Goal: Task Accomplishment & Management: Manage account settings

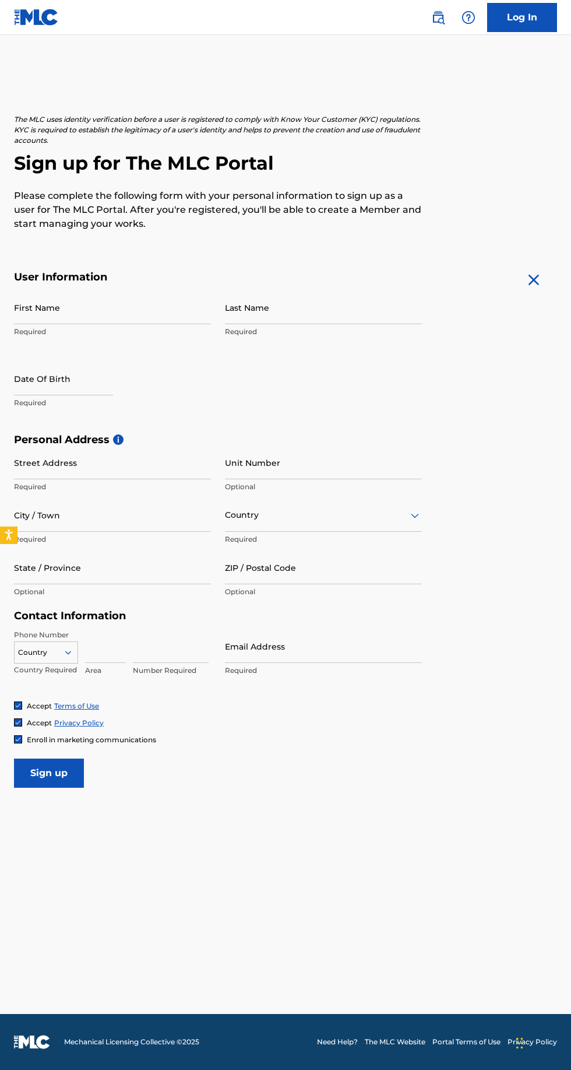
click at [38, 19] on img at bounding box center [36, 17] width 45 height 17
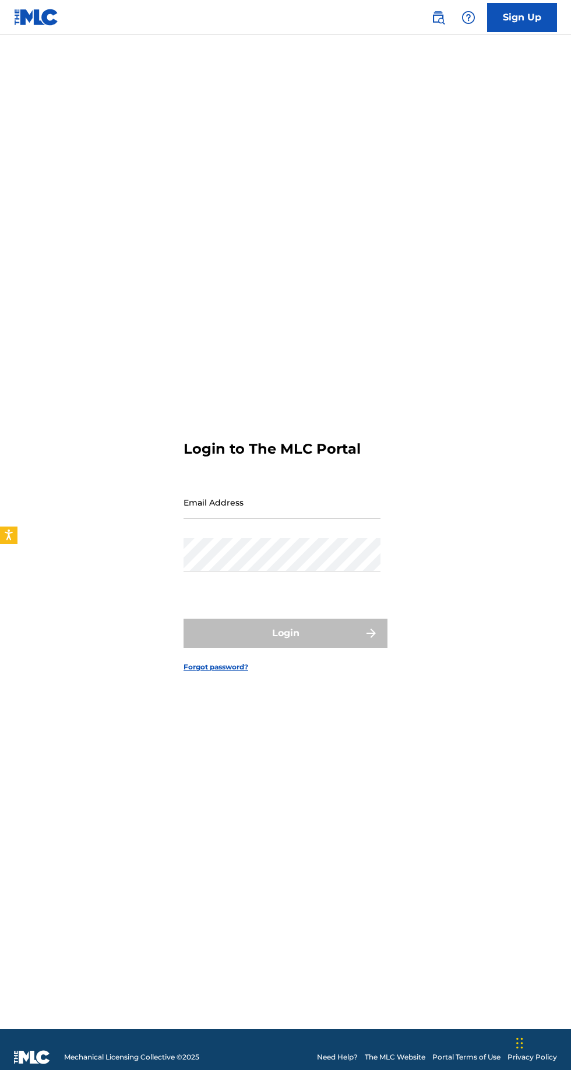
click at [306, 519] on input "Email Address" at bounding box center [282, 502] width 197 height 33
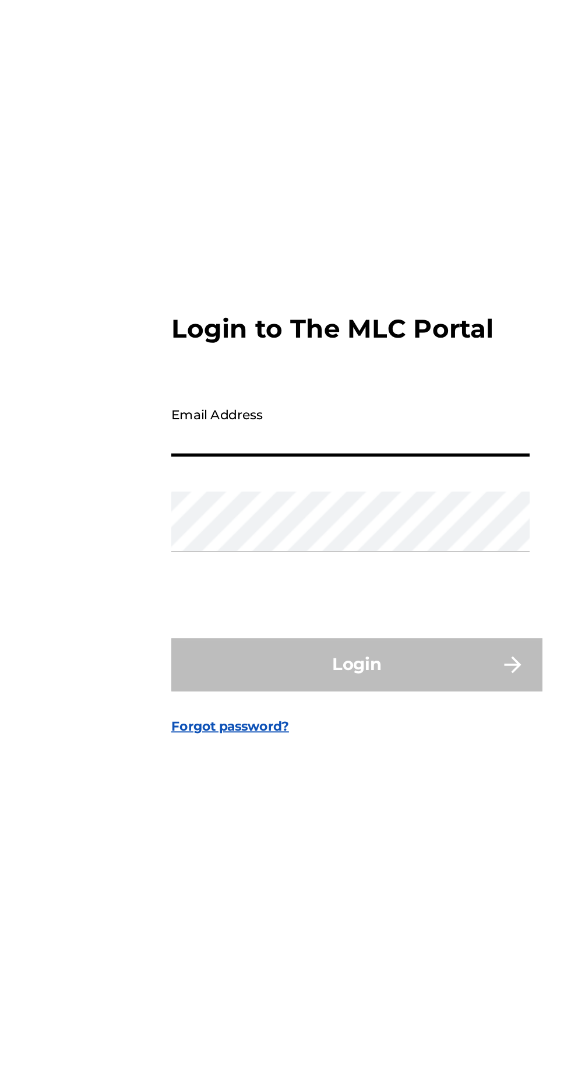
type input "[EMAIL_ADDRESS][DOMAIN_NAME]"
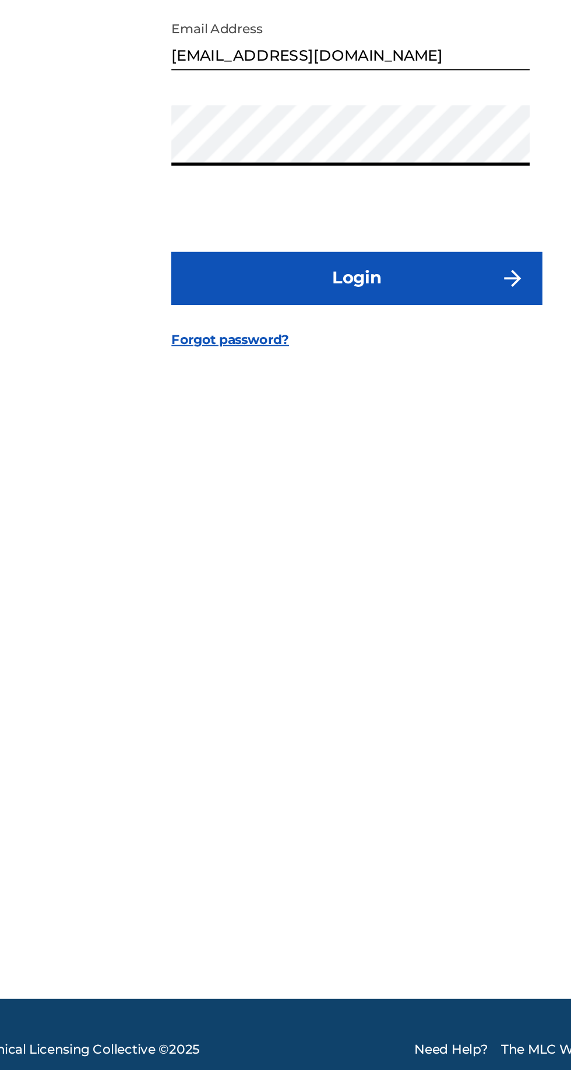
click at [296, 648] on button "Login" at bounding box center [286, 633] width 204 height 29
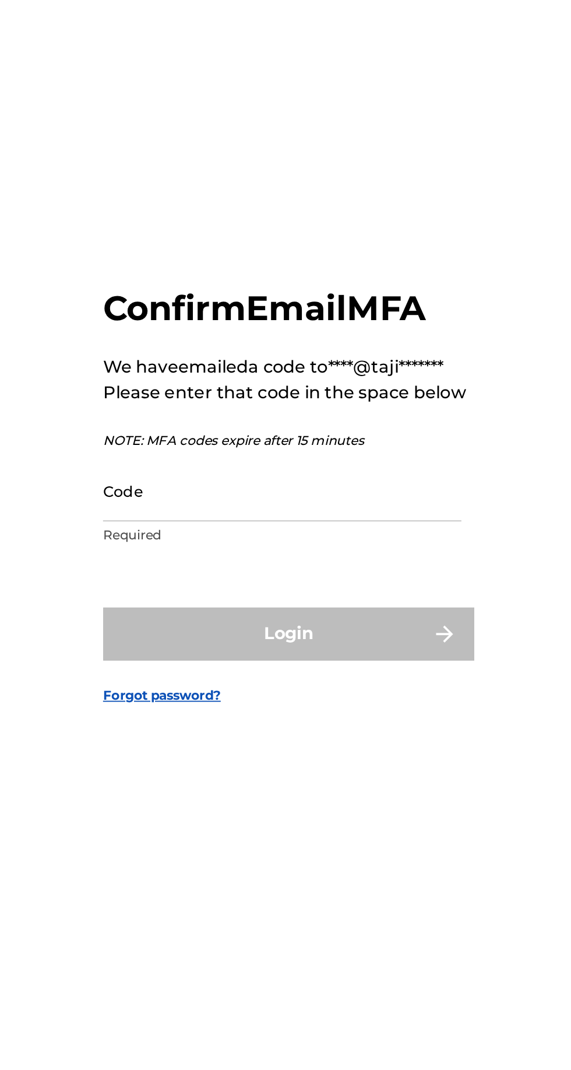
click at [320, 570] on input "Code" at bounding box center [282, 553] width 197 height 33
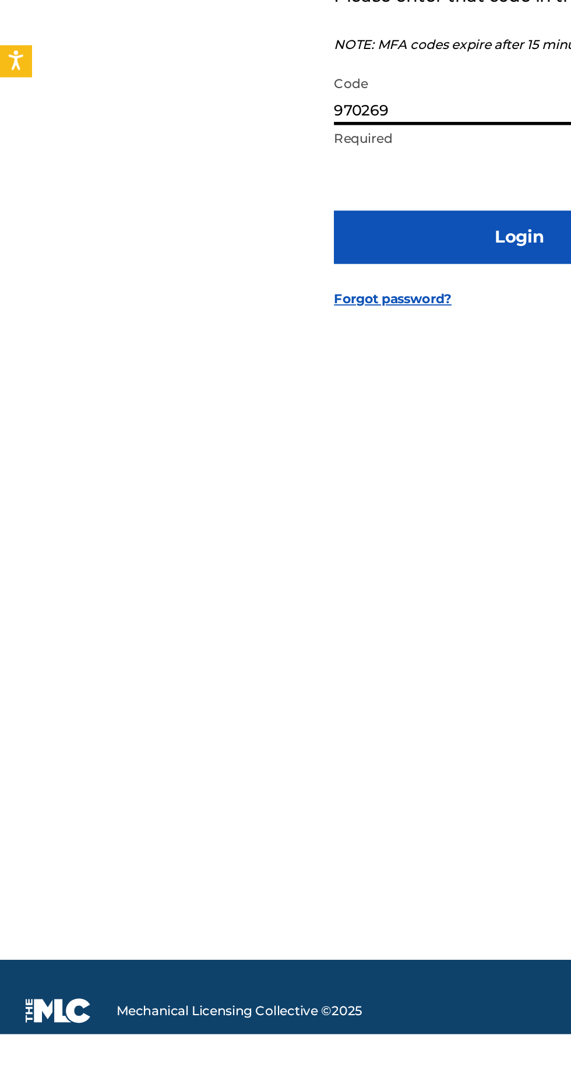
type input "970269"
click at [276, 647] on button "Login" at bounding box center [286, 631] width 204 height 29
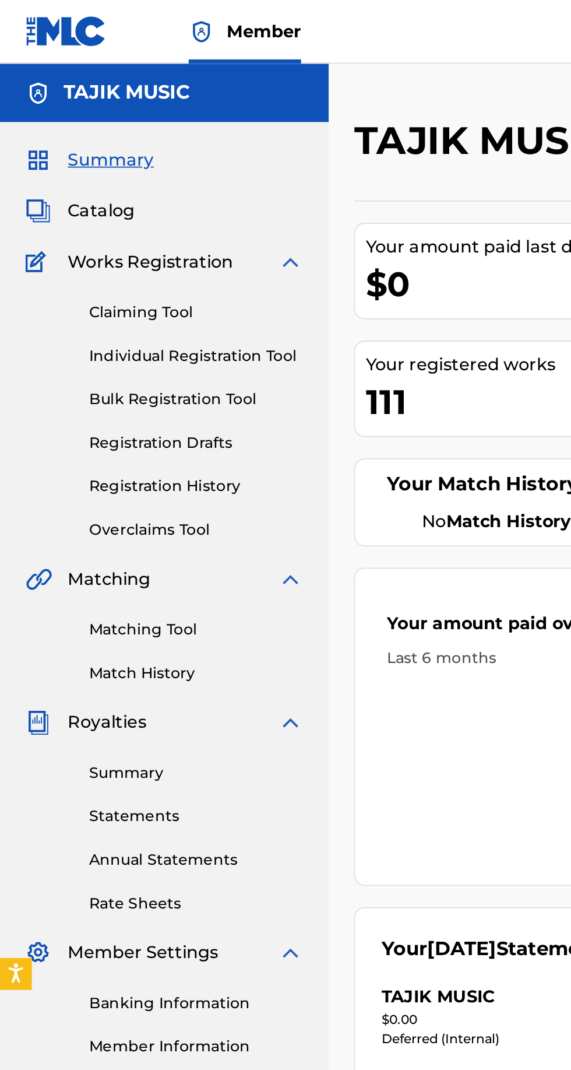
click at [99, 170] on link "Claiming Tool" at bounding box center [108, 172] width 118 height 12
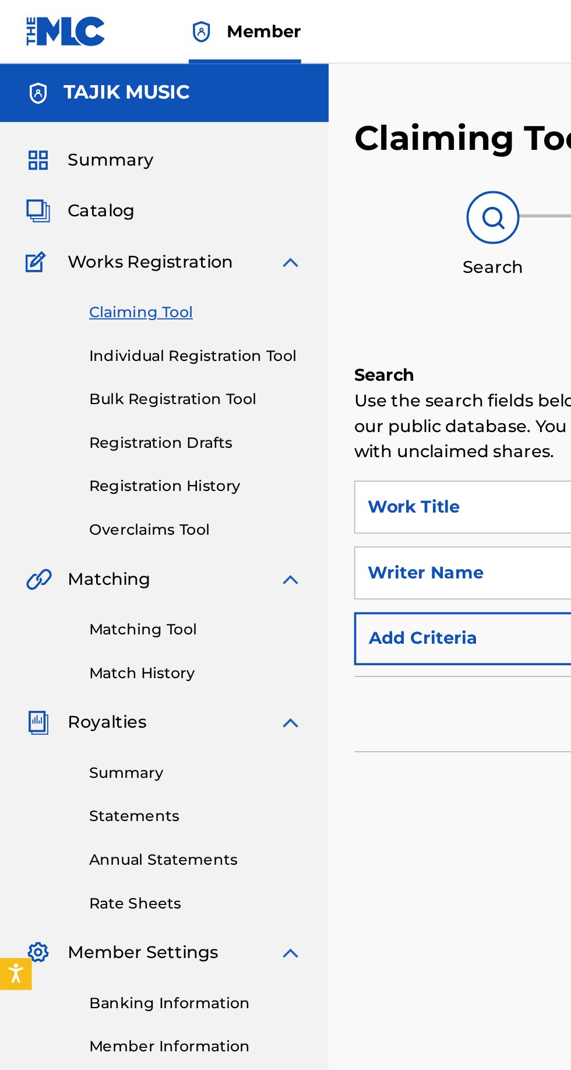
click at [77, 84] on span "Summary" at bounding box center [60, 88] width 47 height 14
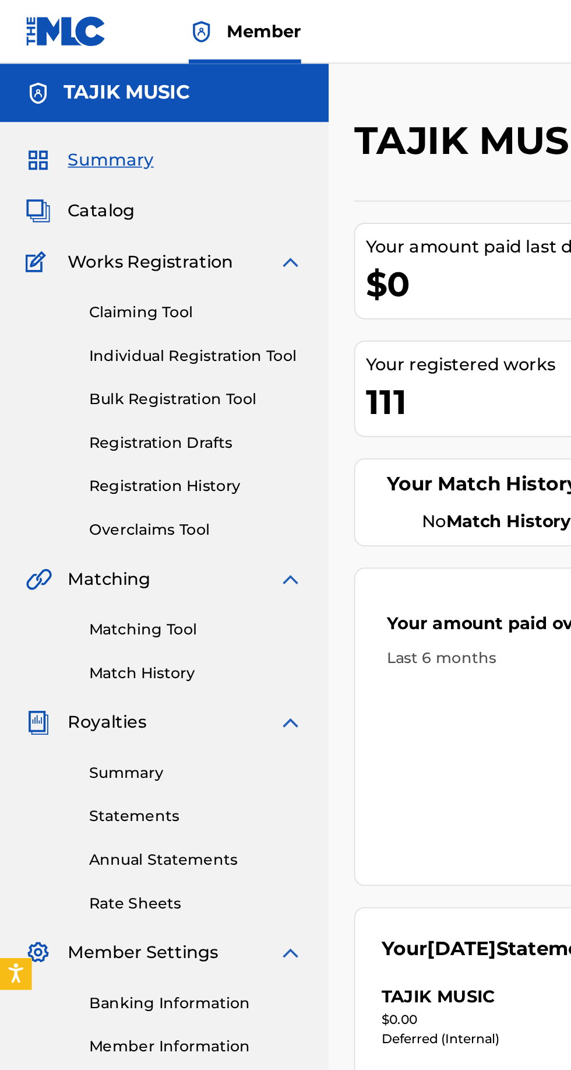
click at [71, 115] on span "Catalog" at bounding box center [55, 116] width 37 height 14
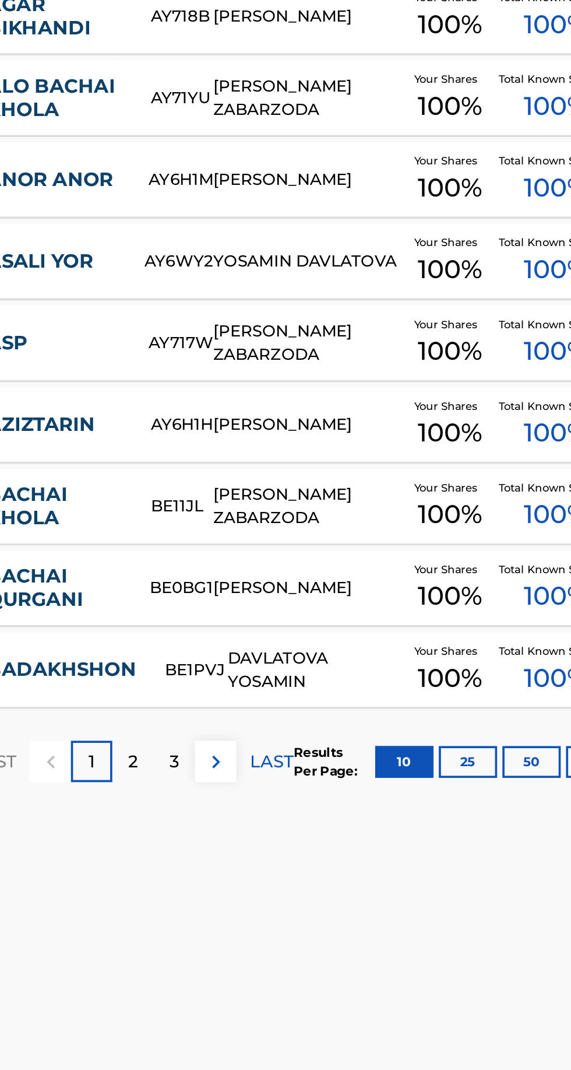
click at [286, 820] on p "2" at bounding box center [285, 823] width 5 height 14
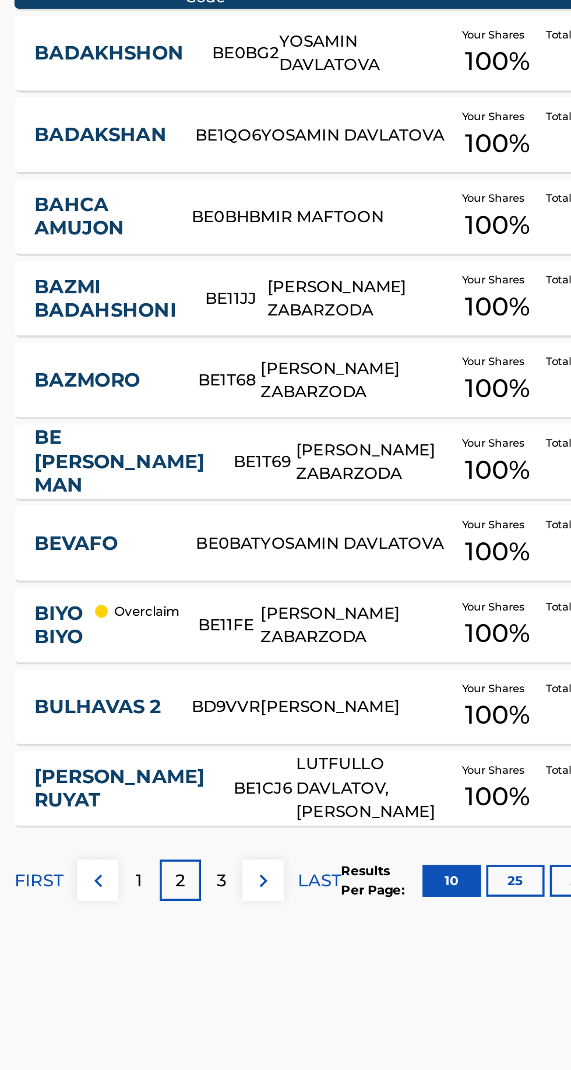
click at [257, 676] on p "Overclaim" at bounding box center [268, 675] width 36 height 10
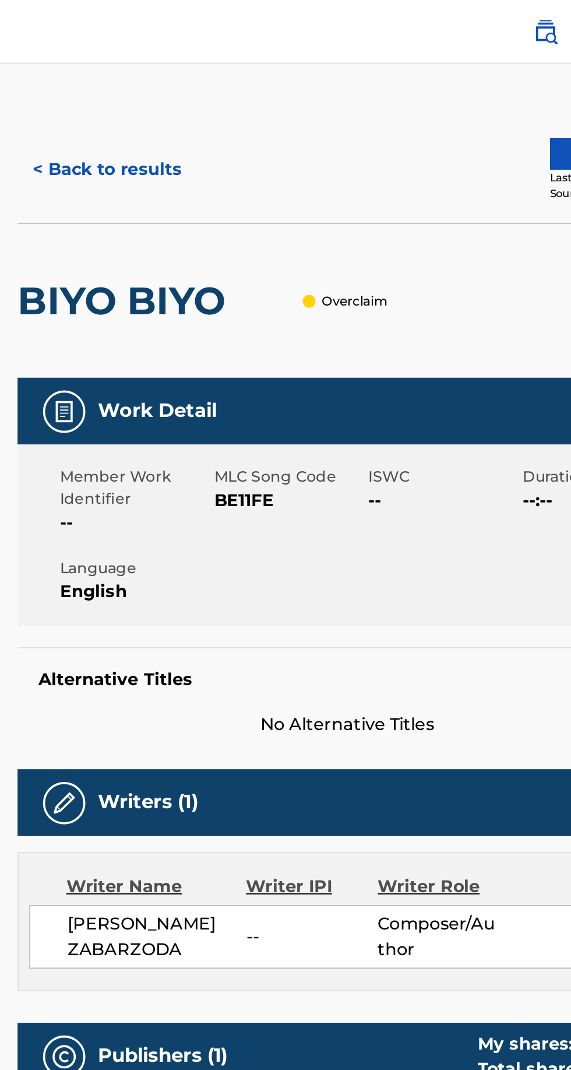
click at [379, 160] on p "Overclaim" at bounding box center [380, 165] width 36 height 10
click at [355, 165] on div at bounding box center [355, 165] width 7 height 7
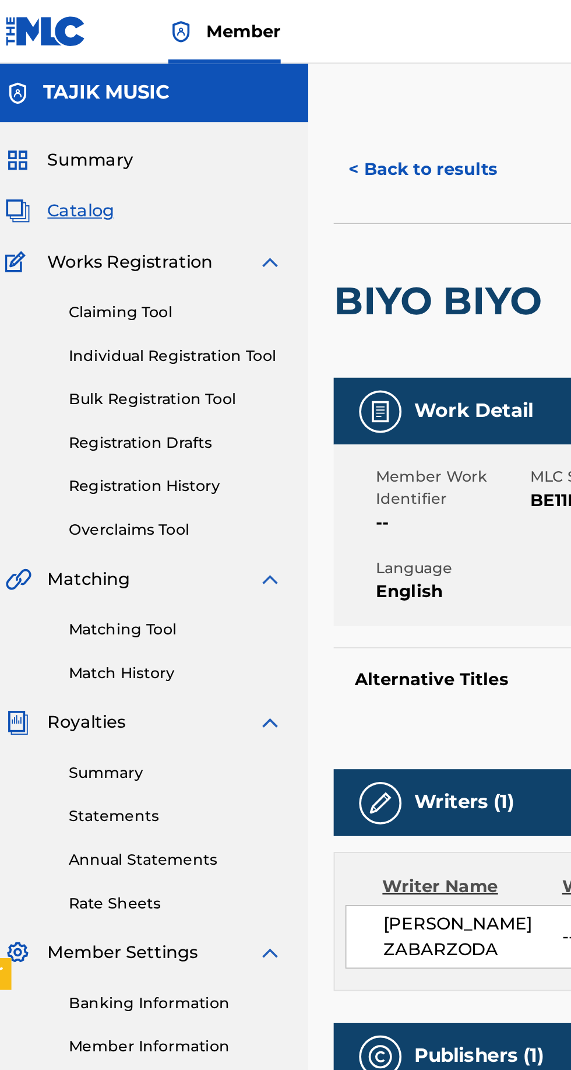
click at [95, 294] on link "Overclaims Tool" at bounding box center [108, 291] width 118 height 12
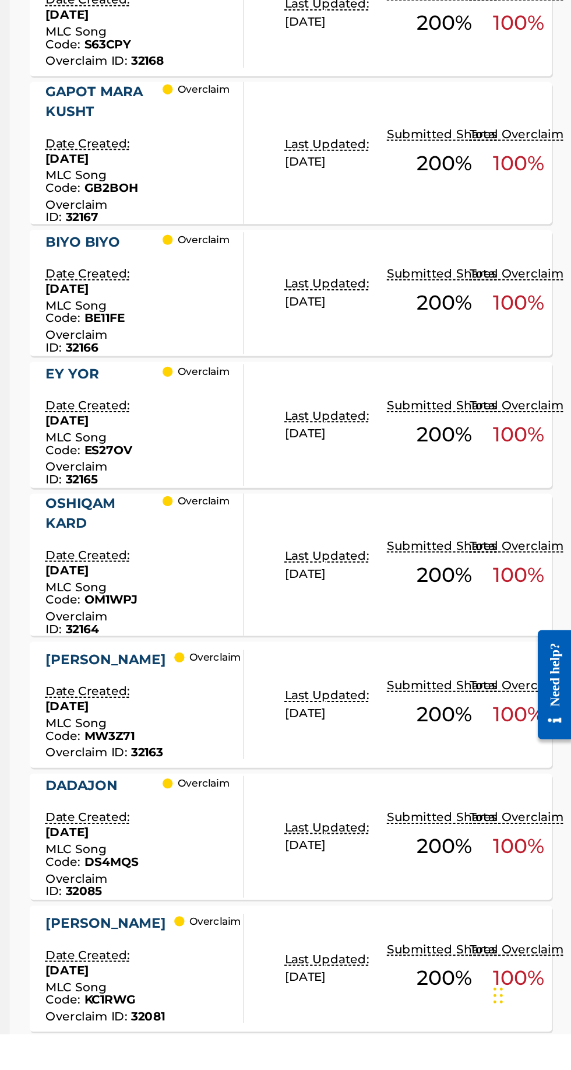
scroll to position [423, 0]
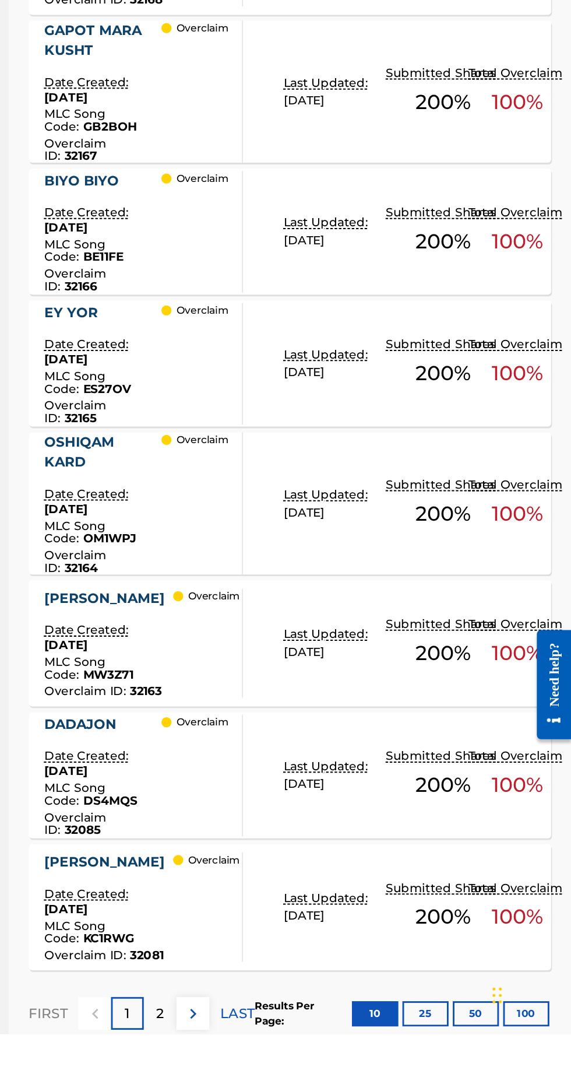
click at [286, 1063] on p "2" at bounding box center [285, 1056] width 5 height 14
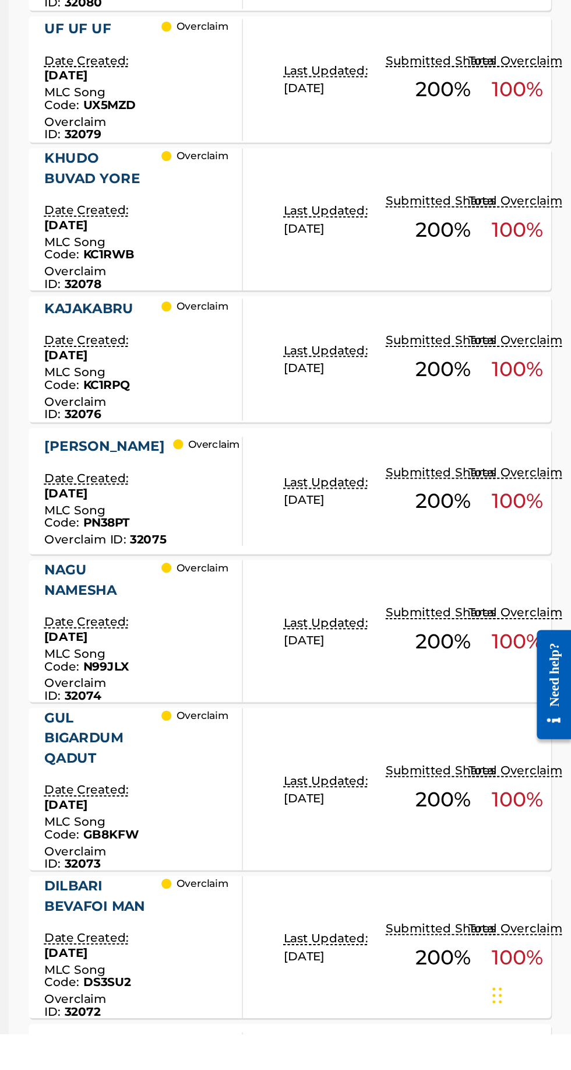
scroll to position [345, 0]
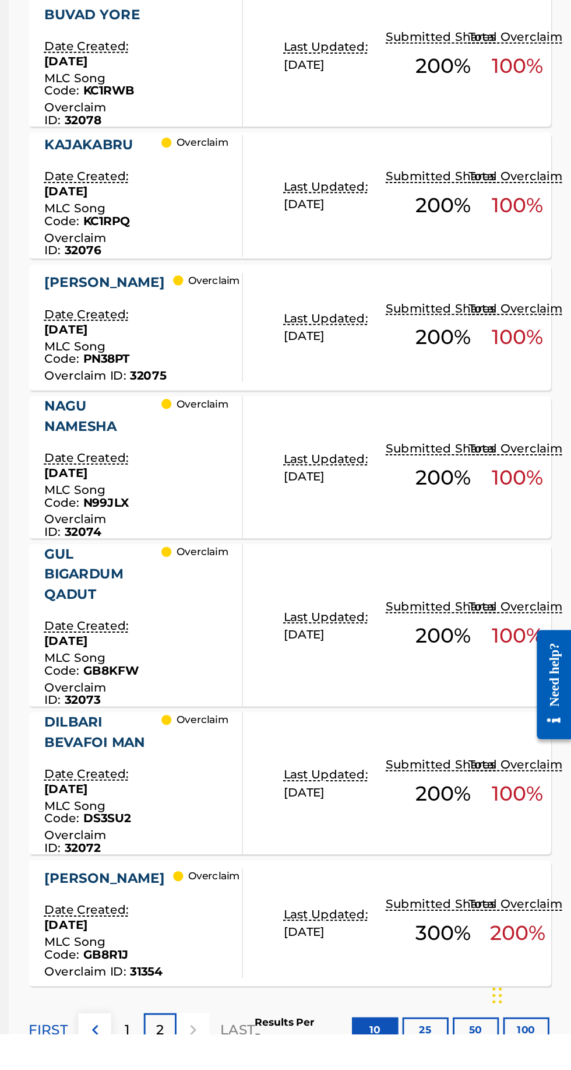
click at [507, 980] on p "Total Overclaim" at bounding box center [534, 980] width 68 height 12
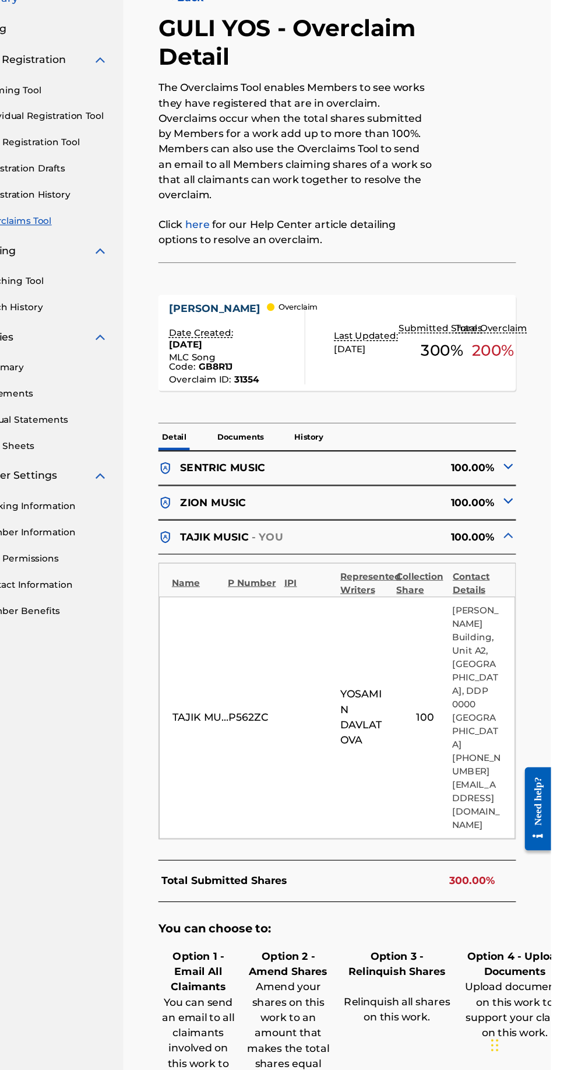
click at [536, 515] on img at bounding box center [532, 515] width 14 height 14
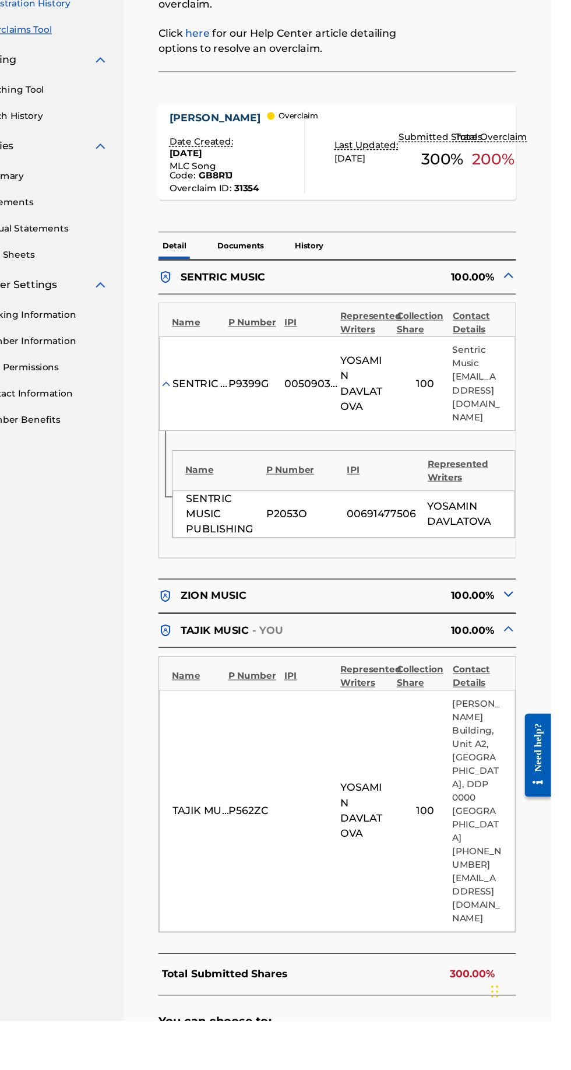
scroll to position [126, 0]
click at [531, 673] on img at bounding box center [532, 680] width 14 height 14
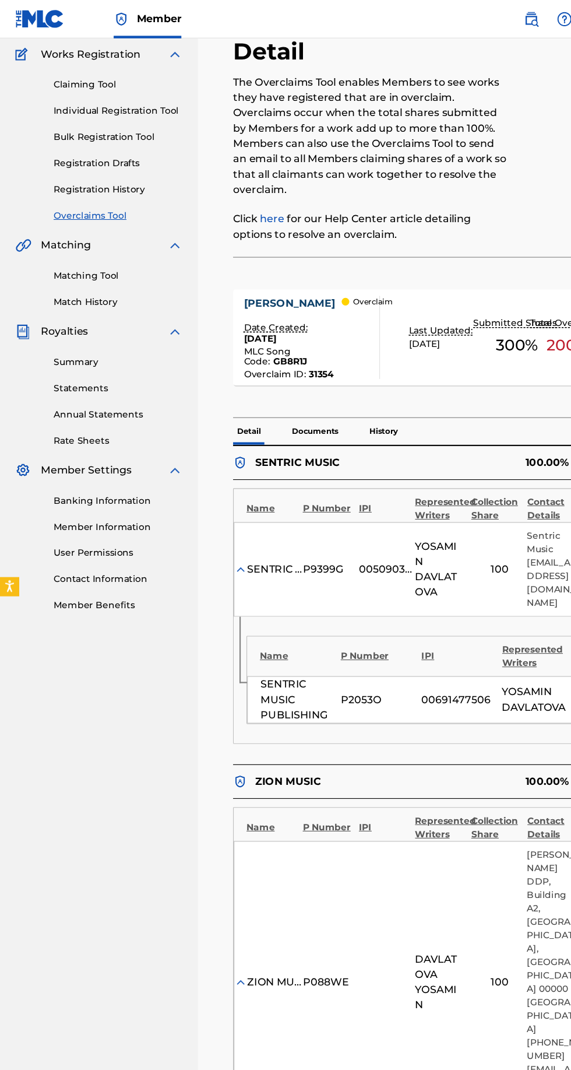
scroll to position [66, 0]
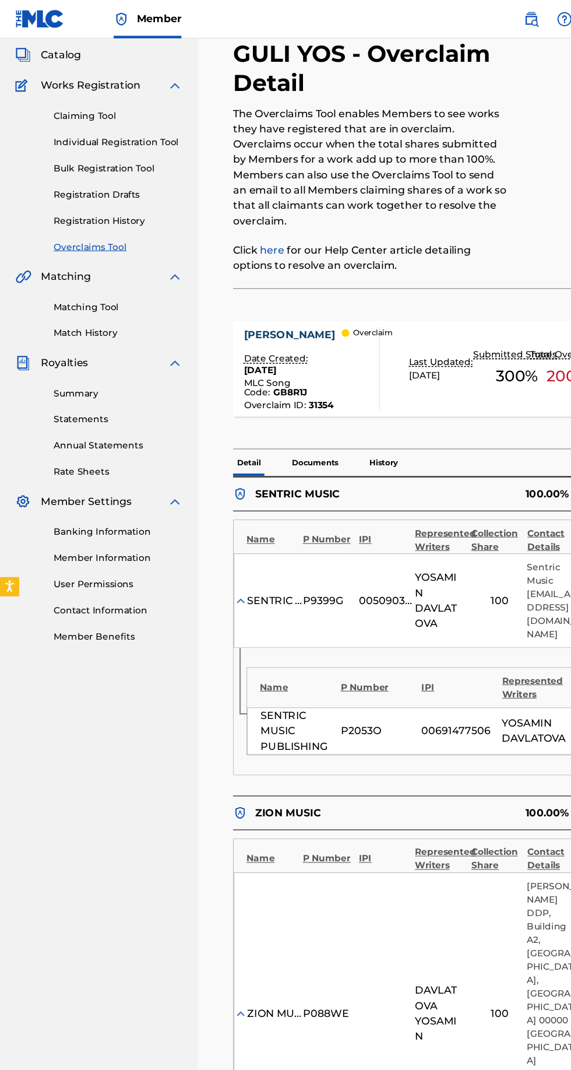
click at [98, 229] on link "Overclaims Tool" at bounding box center [108, 225] width 118 height 12
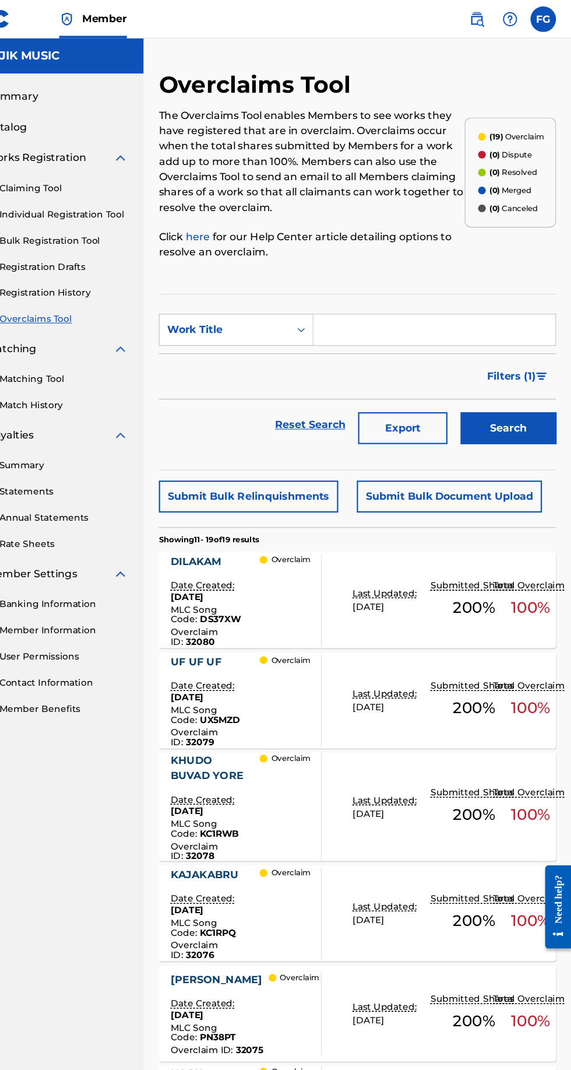
click at [516, 528] on p "Total Overclaim" at bounding box center [534, 534] width 68 height 12
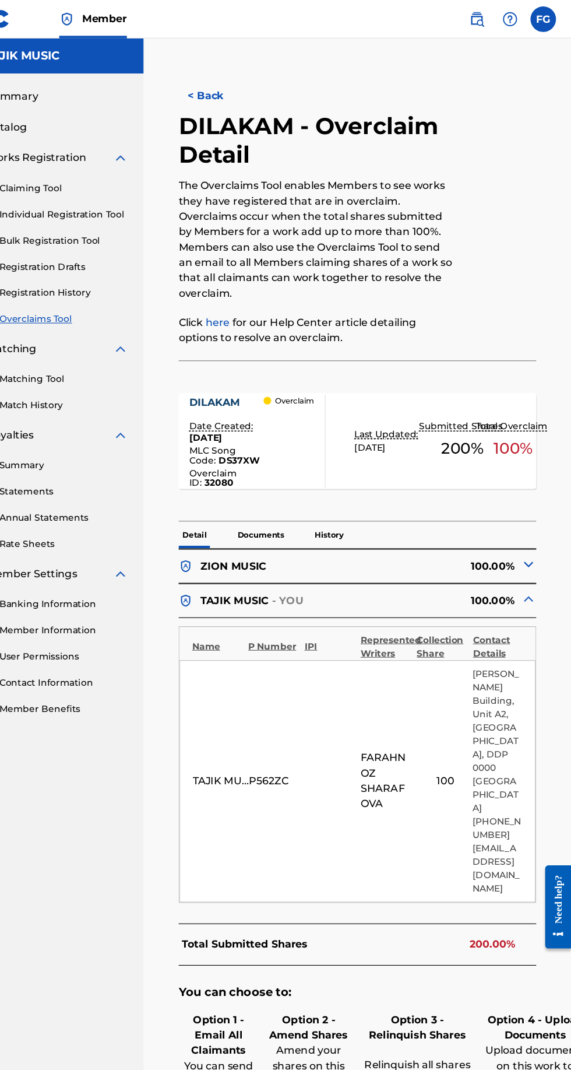
click at [532, 551] on img at bounding box center [532, 546] width 14 height 14
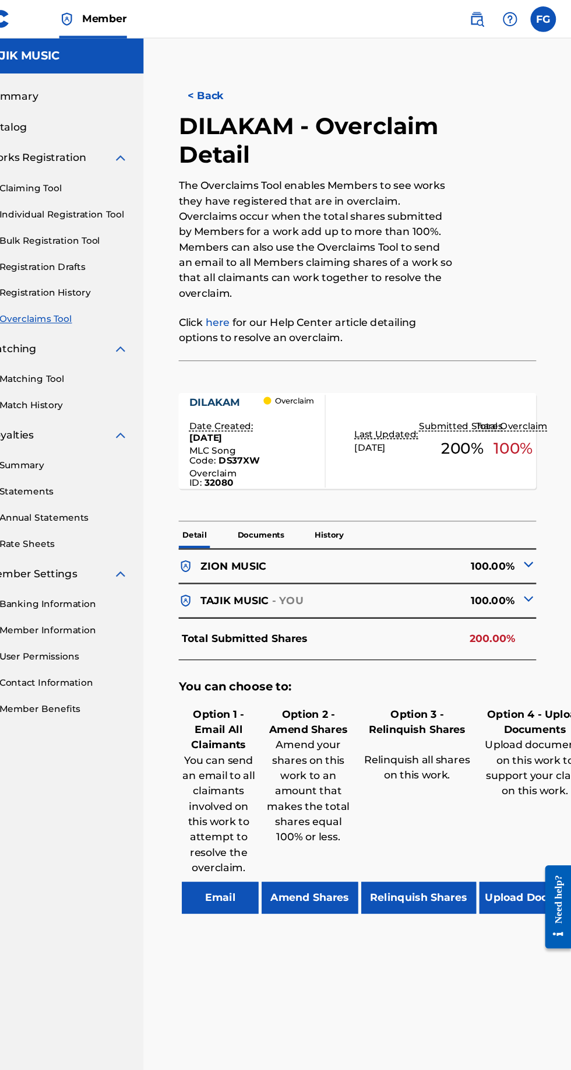
click at [297, 493] on p "Documents" at bounding box center [288, 488] width 50 height 24
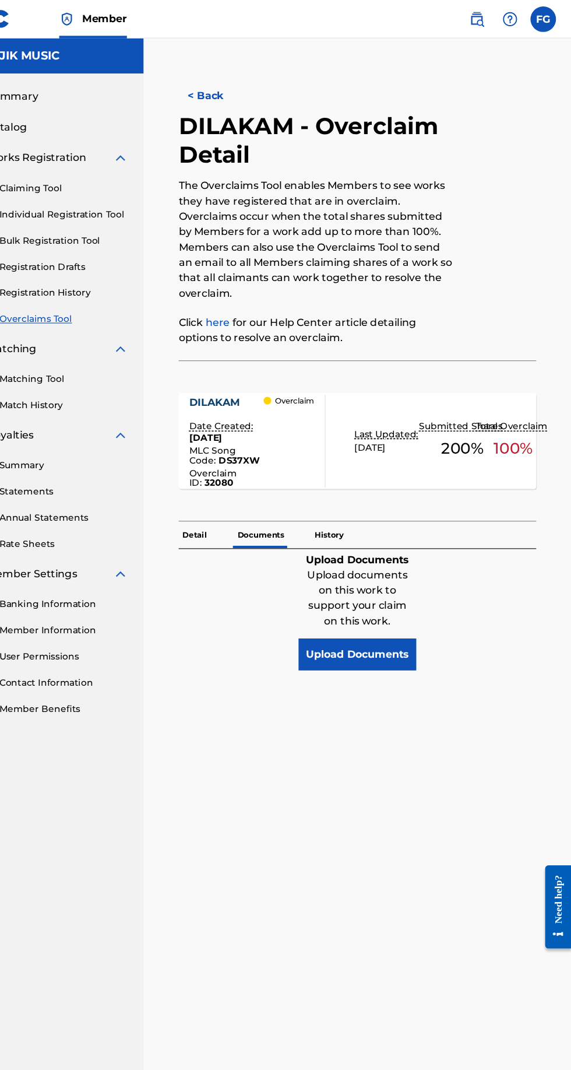
click at [345, 493] on p "History" at bounding box center [350, 488] width 33 height 24
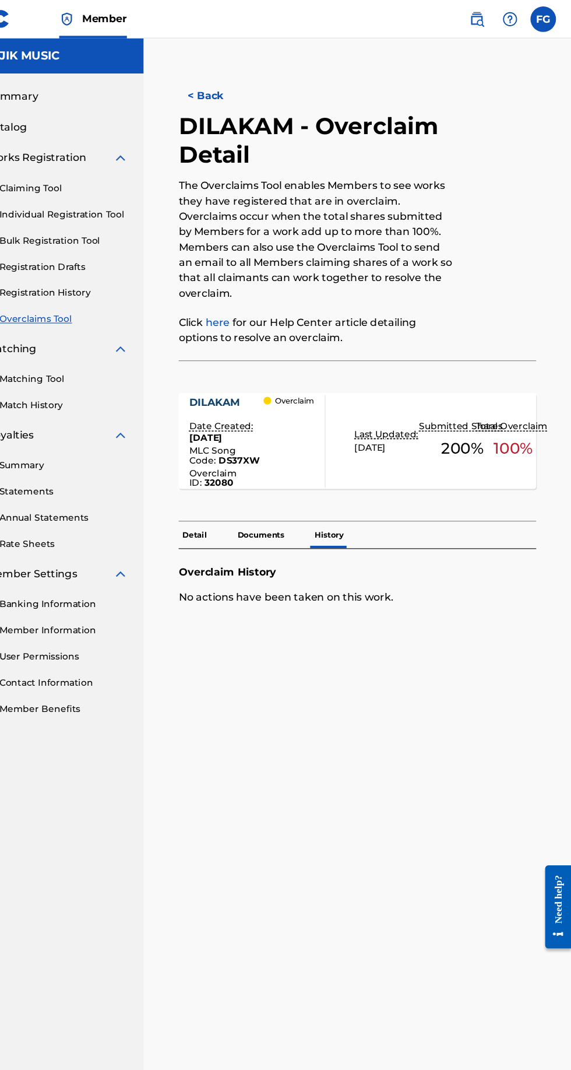
click at [297, 493] on p "Documents" at bounding box center [288, 488] width 50 height 24
